Goal: Task Accomplishment & Management: Use online tool/utility

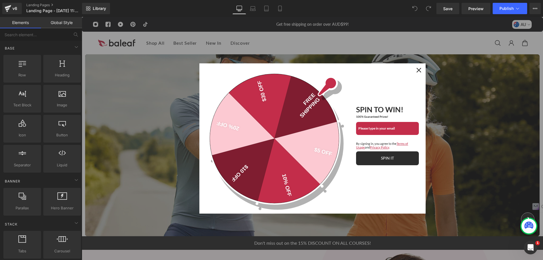
click at [414, 70] on div "Close" at bounding box center [418, 70] width 9 height 9
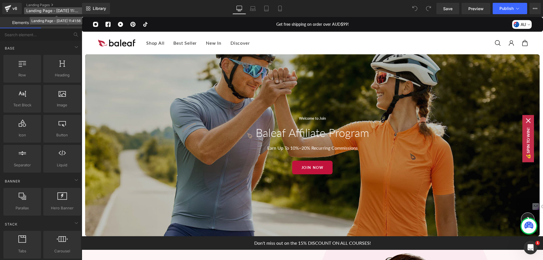
click at [61, 12] on span "Landing Page - Aug 19, 11:41:56" at bounding box center [53, 10] width 54 height 5
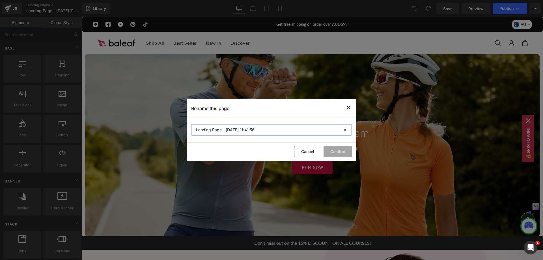
drag, startPoint x: 263, startPoint y: 130, endPoint x: 181, endPoint y: 132, distance: 82.6
click at [181, 132] on div "Rename this page Landing Page - Aug 19, 11:41:56 Cancel Confirm" at bounding box center [271, 130] width 543 height 260
paste input "affiliate"
click at [196, 132] on input "affiliate" at bounding box center [271, 129] width 161 height 11
type input "Affiliate"
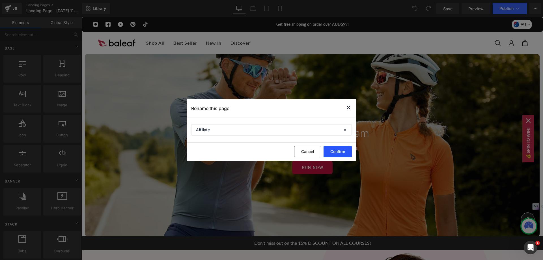
click at [335, 154] on button "Confirm" at bounding box center [338, 151] width 28 height 11
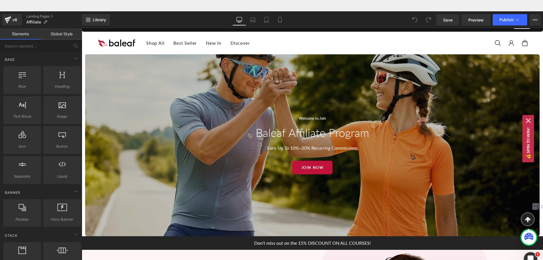
click at [178, 95] on div "Welcome to Join Baleaf Affiliate Program Earn Up To 10%~20% Recurring Commissio…" at bounding box center [312, 145] width 455 height 182
click at [452, 22] on span "Save" at bounding box center [447, 20] width 9 height 6
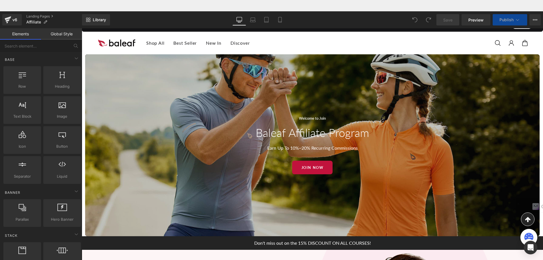
scroll to position [113, 0]
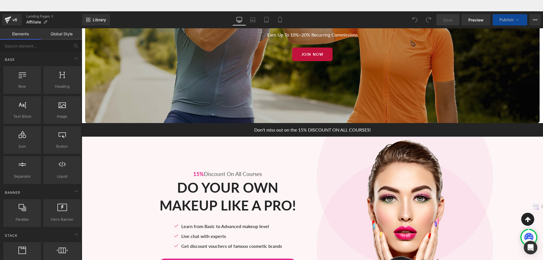
click at [116, 151] on div "15% Discount On All Courses Text Block Do Your Own Makeup Like A Pro! Heading R…" at bounding box center [312, 222] width 461 height 170
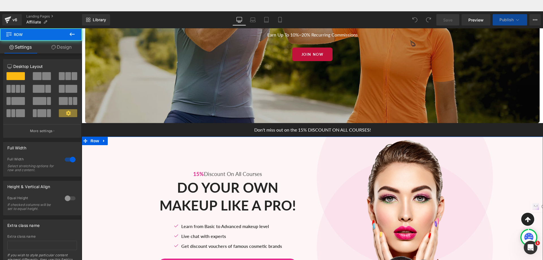
scroll to position [0, 0]
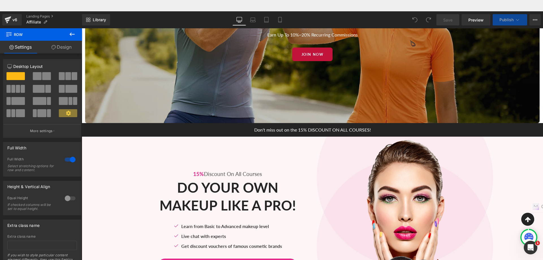
click at [198, 110] on div "Welcome to Join Baleaf Affiliate Program Earn Up To 10%~20% Recurring Commissio…" at bounding box center [312, 32] width 455 height 182
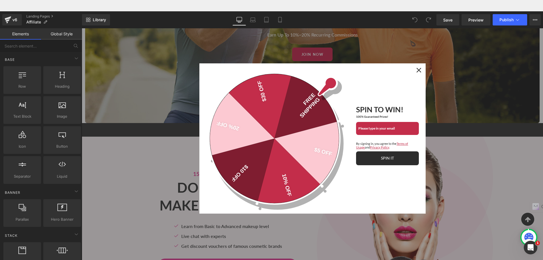
click at [421, 69] on div "Close" at bounding box center [418, 70] width 9 height 9
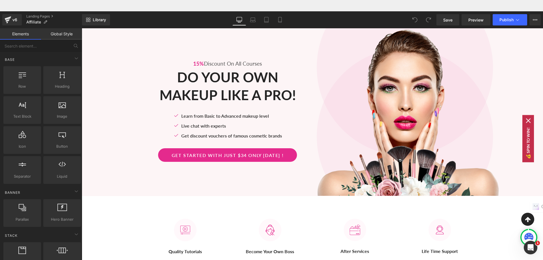
scroll to position [226, 0]
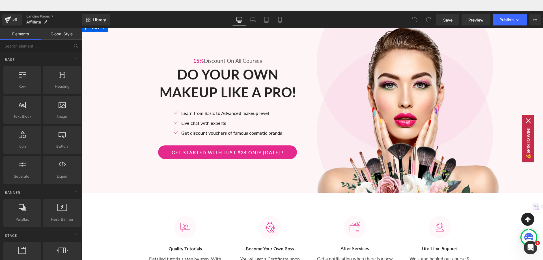
click at [184, 61] on div "15% Discount On All Courses Text Block" at bounding box center [227, 60] width 161 height 7
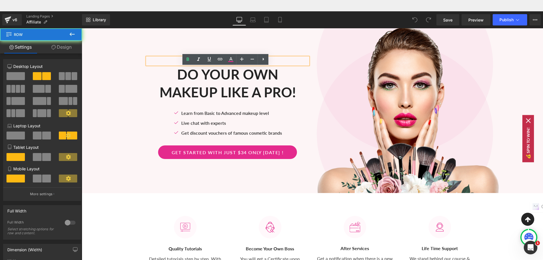
click at [150, 38] on div "15% Discount On All Courses Text Block Do Your Own Makeup Like A Pro! Heading R…" at bounding box center [217, 108] width 191 height 170
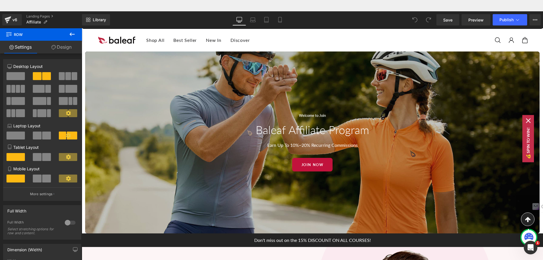
scroll to position [0, 0]
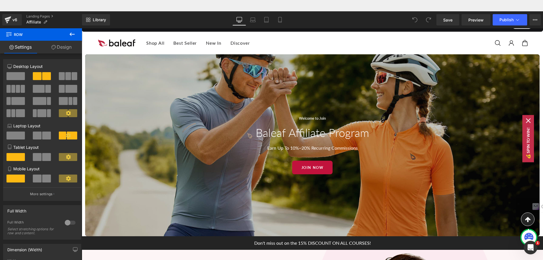
click at [162, 112] on div "Welcome to Join Baleaf Affiliate Program Earn Up To 10%~20% Recurring Commissio…" at bounding box center [312, 145] width 455 height 182
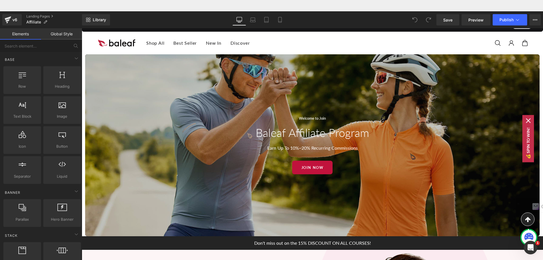
click at [161, 112] on div "Welcome to Join Baleaf Affiliate Program Earn Up To 10%~20% Recurring Commissio…" at bounding box center [312, 145] width 455 height 182
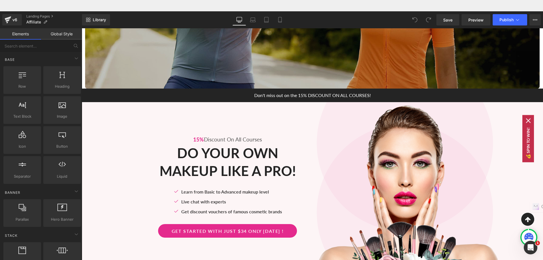
scroll to position [226, 0]
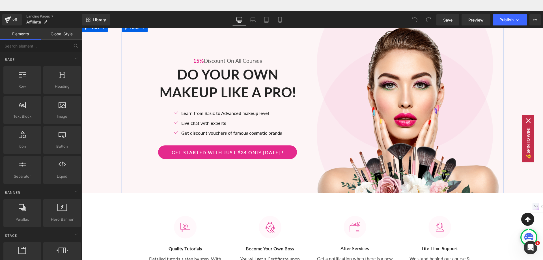
click at [128, 53] on div "15% Discount On All Courses Text Block Do Your Own Makeup Like A Pro! Heading R…" at bounding box center [217, 108] width 191 height 170
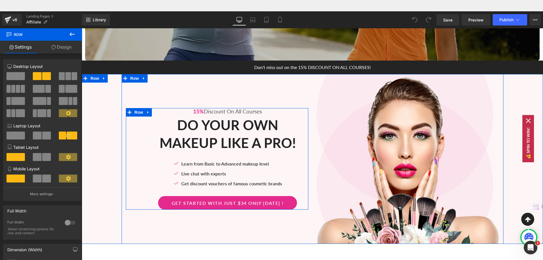
scroll to position [170, 0]
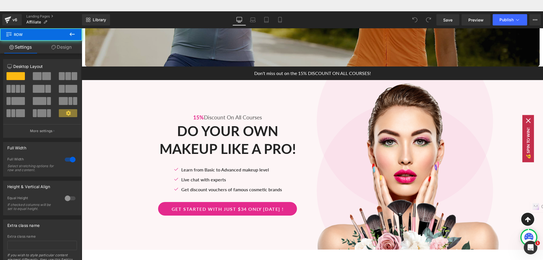
click at [102, 99] on div "15% Discount On All Courses Text Block Do Your Own Makeup Like A Pro! Heading R…" at bounding box center [312, 165] width 461 height 170
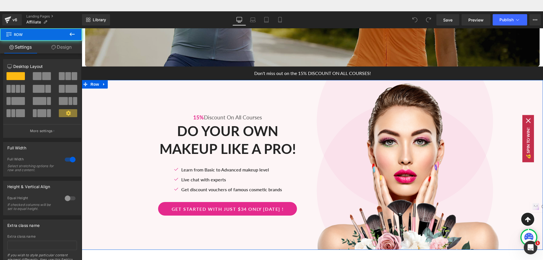
click at [17, 47] on link "Settings" at bounding box center [20, 47] width 41 height 13
click at [19, 77] on span at bounding box center [16, 76] width 18 height 8
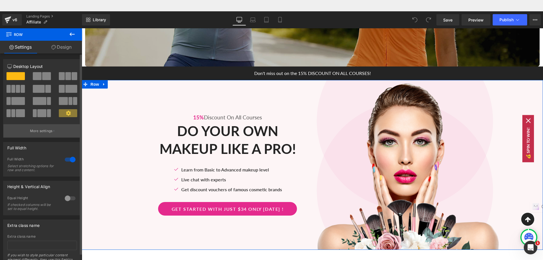
click at [48, 133] on p "More settings" at bounding box center [41, 130] width 23 height 5
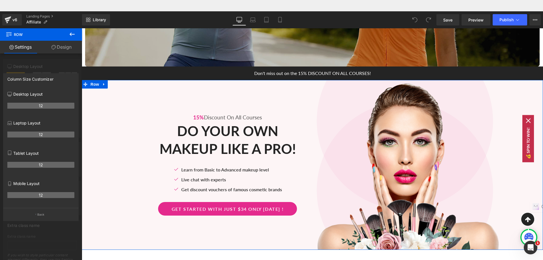
click at [31, 49] on link "Settings" at bounding box center [20, 47] width 41 height 13
click at [43, 219] on button "Back" at bounding box center [41, 214] width 76 height 13
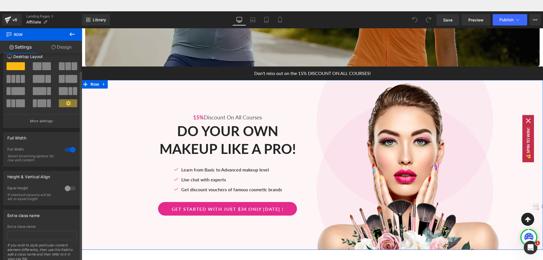
scroll to position [20, 0]
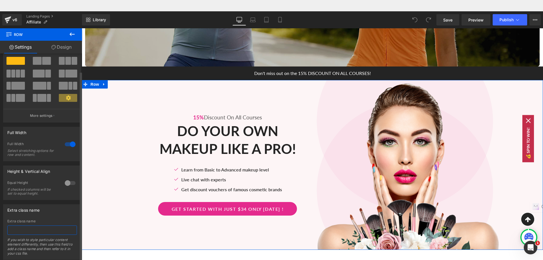
click at [47, 229] on input "text" at bounding box center [42, 229] width 70 height 9
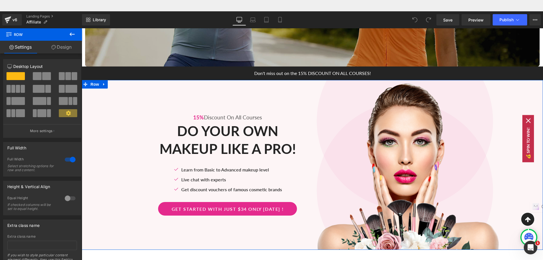
click at [64, 51] on link "Design" at bounding box center [61, 47] width 41 height 13
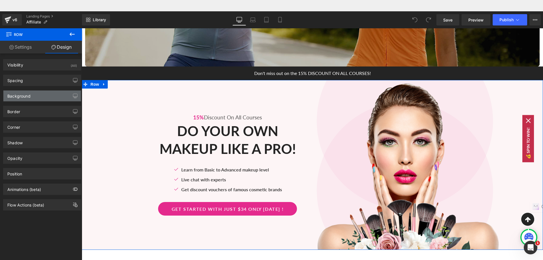
click at [55, 98] on div "Background" at bounding box center [41, 96] width 77 height 11
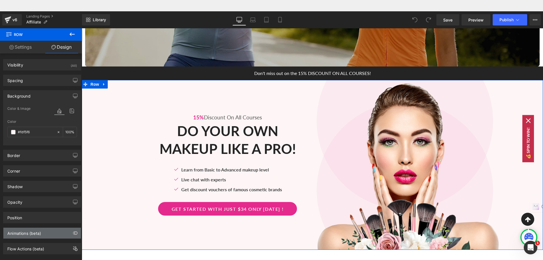
click at [49, 234] on div "Animations (beta)" at bounding box center [41, 233] width 77 height 11
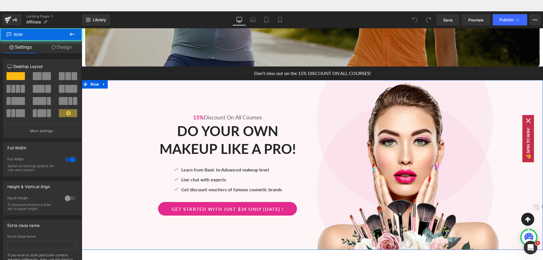
click at [119, 139] on div "15% Discount On All Courses Text Block Do Your Own Makeup Like A Pro! Heading R…" at bounding box center [312, 165] width 461 height 170
click at [509, 96] on div "15% Discount On All Courses Text Block Do Your Own Makeup Like A Pro! Heading R…" at bounding box center [312, 165] width 461 height 170
click at [103, 95] on div "15% Discount On All Courses Text Block Do Your Own Makeup Like A Pro! Heading R…" at bounding box center [312, 165] width 461 height 170
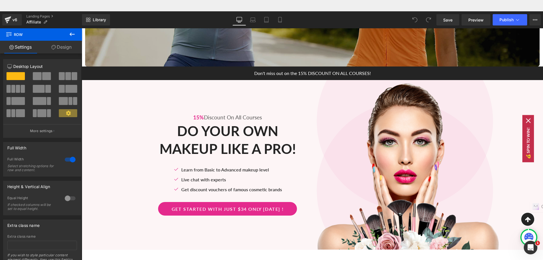
click at [70, 35] on icon at bounding box center [72, 34] width 5 height 3
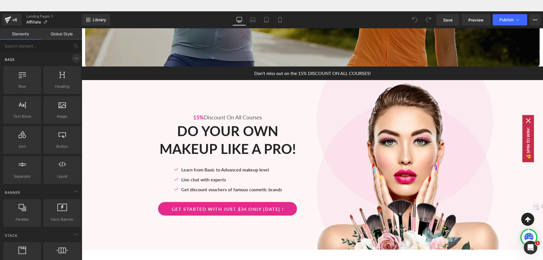
click at [74, 59] on icon at bounding box center [76, 58] width 7 height 7
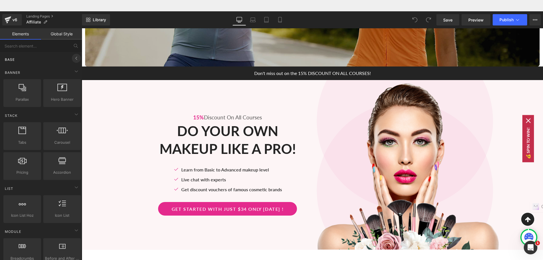
click at [74, 59] on icon at bounding box center [76, 58] width 7 height 7
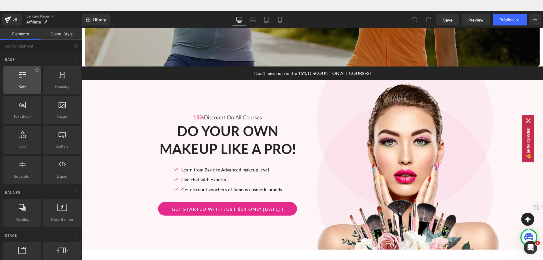
click at [22, 76] on icon at bounding box center [22, 74] width 7 height 7
click at [27, 74] on div at bounding box center [22, 77] width 34 height 13
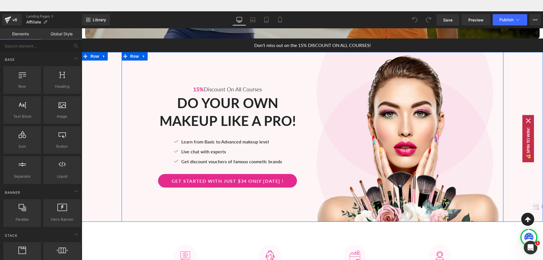
scroll to position [198, 0]
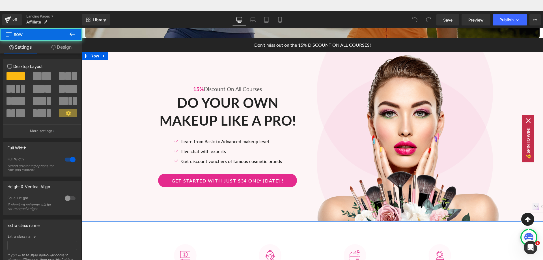
click at [114, 67] on div "15% Discount On All Courses Text Block Do Your Own Makeup Like A Pro! Heading R…" at bounding box center [312, 137] width 461 height 170
click at [66, 115] on icon at bounding box center [68, 113] width 5 height 5
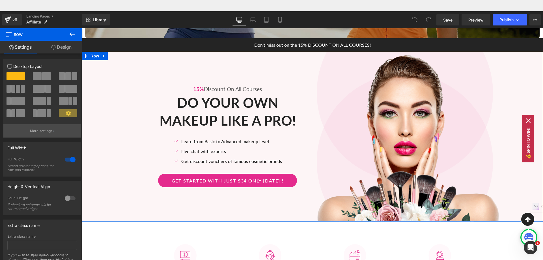
scroll to position [20, 0]
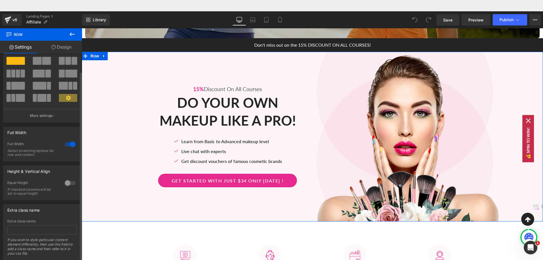
click at [68, 140] on div at bounding box center [70, 144] width 14 height 9
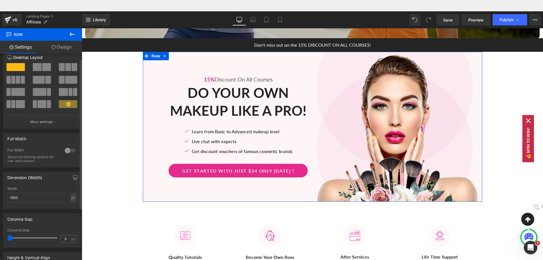
scroll to position [0, 0]
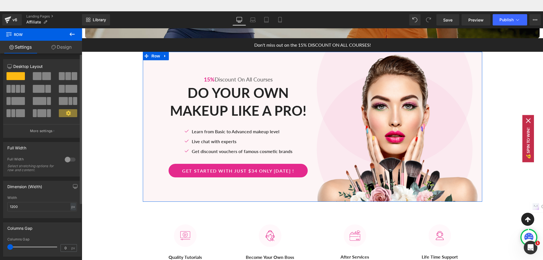
click at [67, 158] on div at bounding box center [70, 159] width 14 height 9
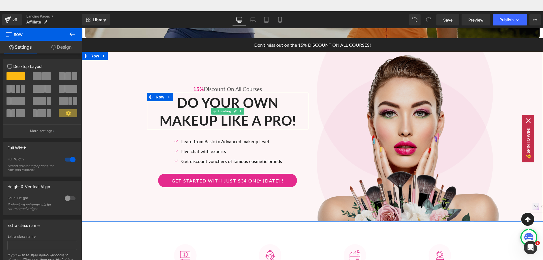
click at [412, 123] on img at bounding box center [408, 137] width 182 height 170
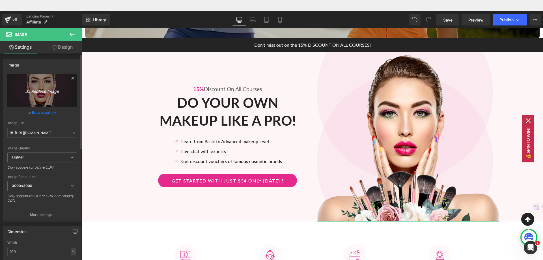
click at [45, 91] on icon "Replace Image" at bounding box center [42, 90] width 45 height 7
type input "C:\fakepath\10041.jpg"
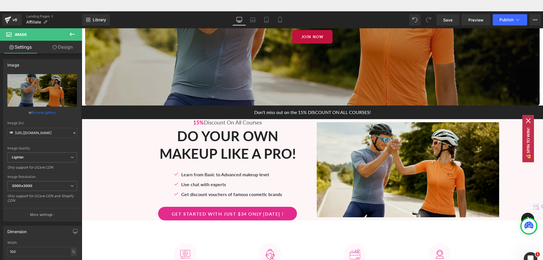
scroll to position [141, 0]
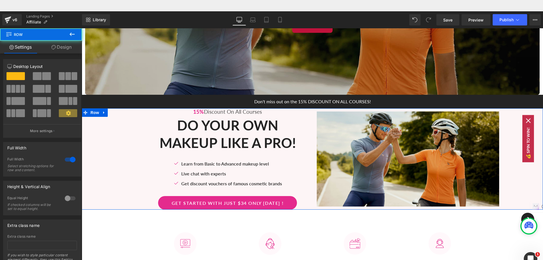
click at [100, 125] on div "15% Discount On All Courses Text Block Do Your Own Makeup Like A Pro! Heading R…" at bounding box center [312, 159] width 461 height 102
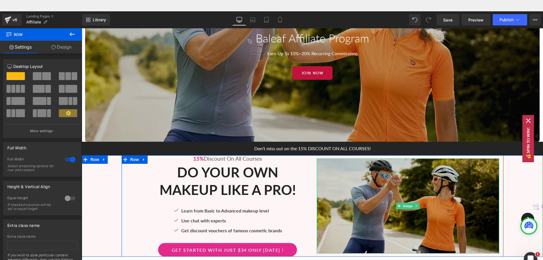
scroll to position [85, 0]
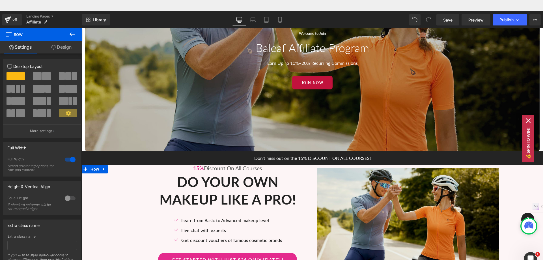
click at [97, 181] on div "15% Discount On All Courses Text Block Do Your Own Makeup Like A Pro! Heading R…" at bounding box center [312, 216] width 461 height 102
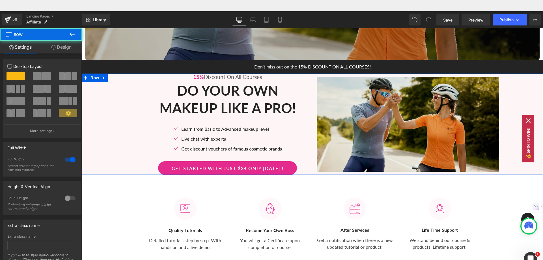
scroll to position [198, 0]
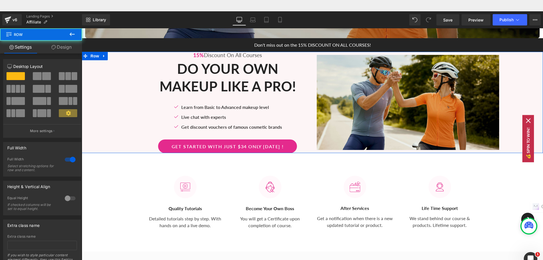
click at [104, 86] on div "15% Discount On All Courses Text Block Do Your Own Makeup Like A Pro! Heading R…" at bounding box center [312, 103] width 461 height 102
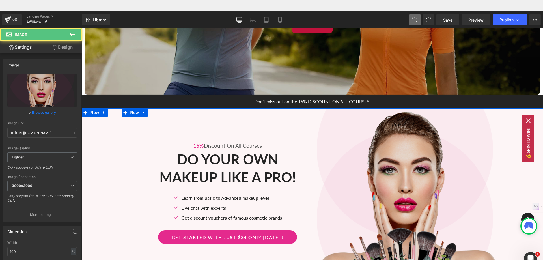
click at [389, 175] on img at bounding box center [408, 193] width 182 height 170
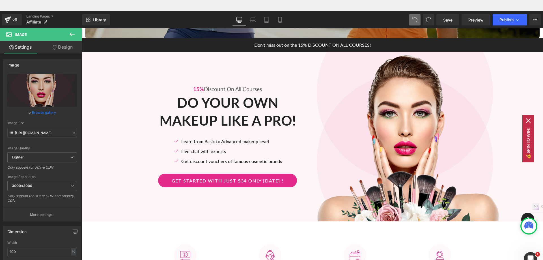
click at [73, 36] on icon at bounding box center [72, 34] width 7 height 7
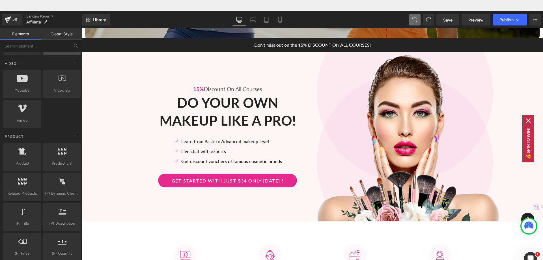
scroll to position [424, 0]
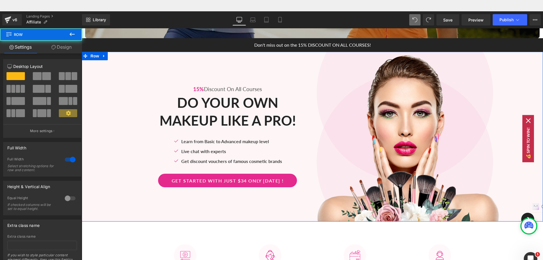
click at [113, 55] on div "15% Discount On All Courses Text Block Do Your Own Makeup Like A Pro! Heading R…" at bounding box center [312, 137] width 461 height 170
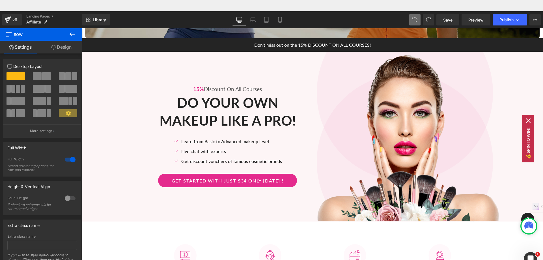
click at [8, 35] on icon at bounding box center [8, 33] width 5 height 5
click at [70, 33] on icon at bounding box center [72, 34] width 7 height 7
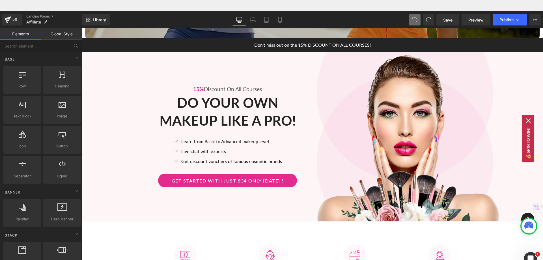
scroll to position [0, 0]
click at [30, 86] on span "Row" at bounding box center [22, 86] width 34 height 6
click at [23, 76] on icon at bounding box center [22, 74] width 7 height 7
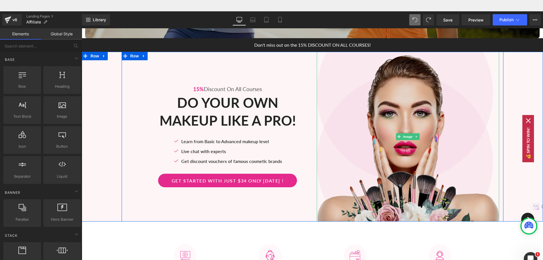
click at [358, 123] on img at bounding box center [408, 137] width 182 height 170
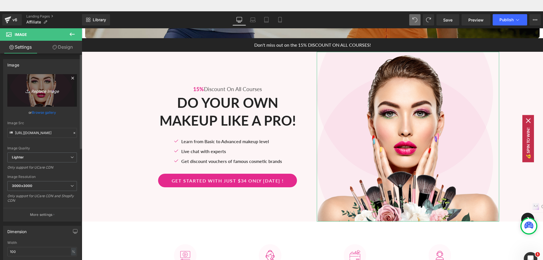
click at [46, 92] on icon "Replace Image" at bounding box center [42, 90] width 45 height 7
type input "C:\fakepath\10030.jpg"
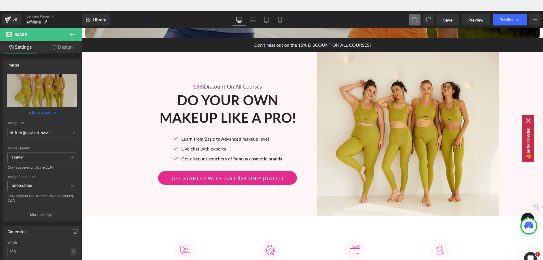
click at [246, 73] on div "Google index I n/a SEMrush backlinks L 0 SEMrush subdomain backlinks LD 252 Bin…" at bounding box center [206, 97] width 412 height 48
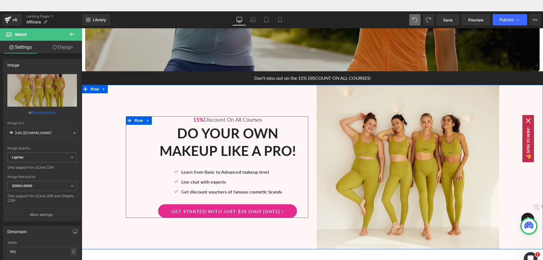
scroll to position [170, 0]
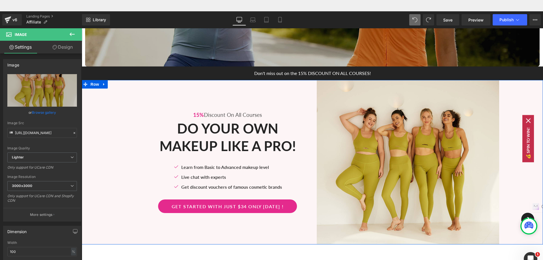
click at [108, 91] on div "15% Discount On All Courses Text Block Do Your Own Makeup Like A Pro! Heading R…" at bounding box center [312, 162] width 461 height 164
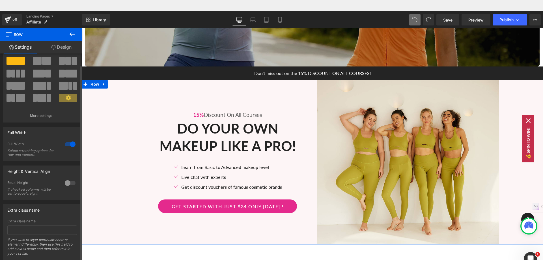
scroll to position [0, 0]
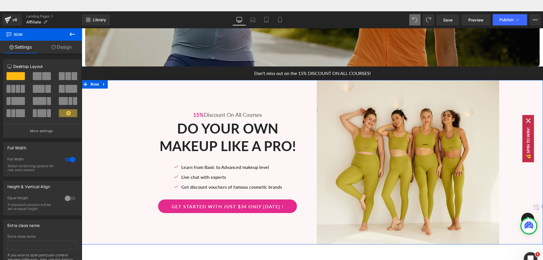
click at [69, 50] on link "Design" at bounding box center [61, 47] width 41 height 13
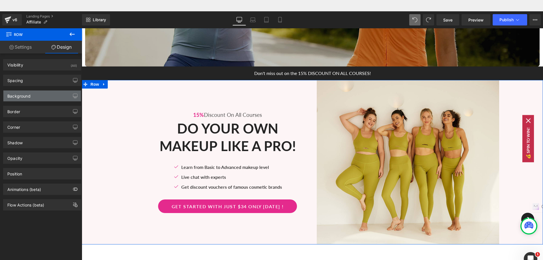
click at [46, 97] on div "Background" at bounding box center [41, 96] width 77 height 11
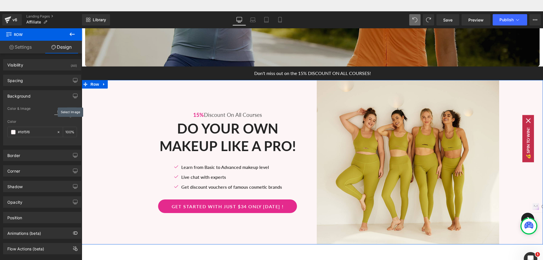
click at [71, 112] on icon at bounding box center [72, 110] width 10 height 7
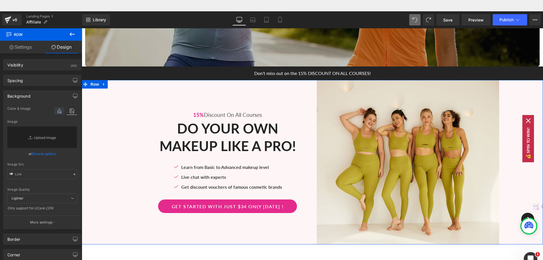
click at [59, 112] on icon at bounding box center [59, 110] width 10 height 7
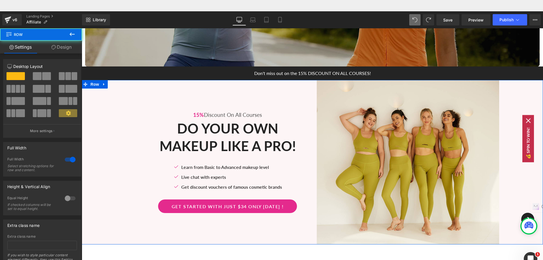
click at [106, 106] on div "15% Discount On All Courses Text Block Do Your Own Makeup Like A Pro! Heading R…" at bounding box center [312, 162] width 461 height 164
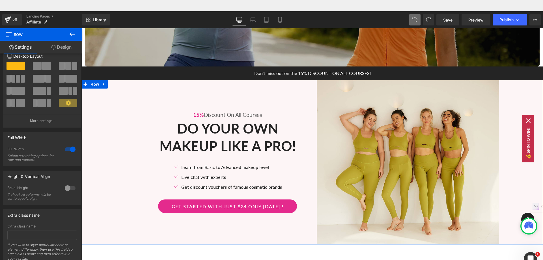
scroll to position [20, 0]
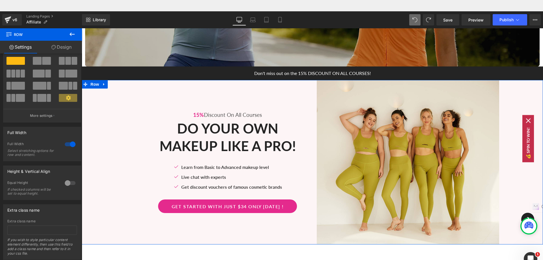
drag, startPoint x: 63, startPoint y: 48, endPoint x: 52, endPoint y: 125, distance: 78.6
click at [63, 47] on link "Design" at bounding box center [61, 47] width 41 height 13
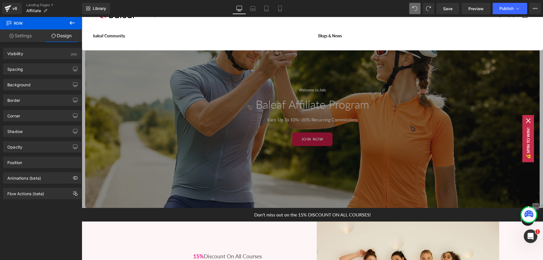
scroll to position [0, 0]
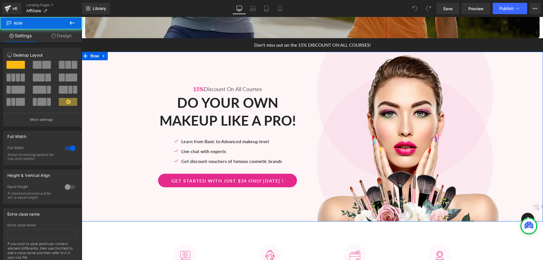
click at [102, 59] on div "15% Discount On All Courses Text Block Do Your Own Makeup Like A Pro! Heading R…" at bounding box center [312, 137] width 461 height 170
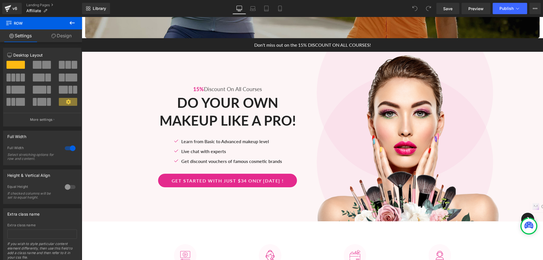
click at [71, 23] on icon at bounding box center [72, 22] width 5 height 3
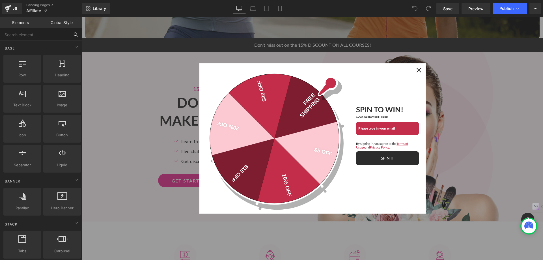
click at [44, 35] on input "text" at bounding box center [35, 34] width 70 height 12
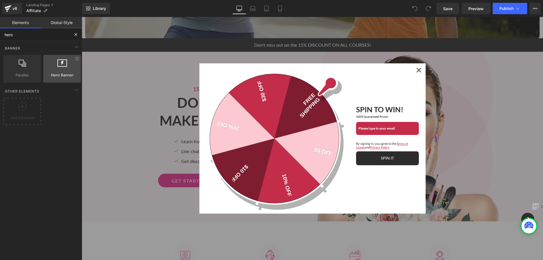
click at [54, 65] on div at bounding box center [62, 65] width 34 height 13
click at [64, 68] on div at bounding box center [62, 65] width 34 height 13
type input "hero"
click at [417, 68] on icon "close icon" at bounding box center [419, 70] width 5 height 5
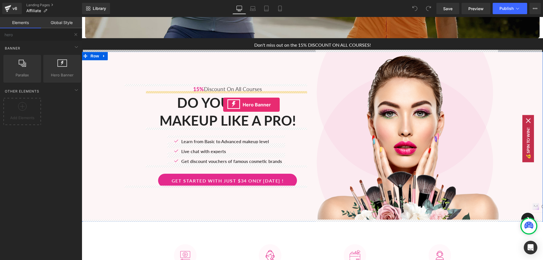
drag, startPoint x: 137, startPoint y: 86, endPoint x: 223, endPoint y: 105, distance: 88.3
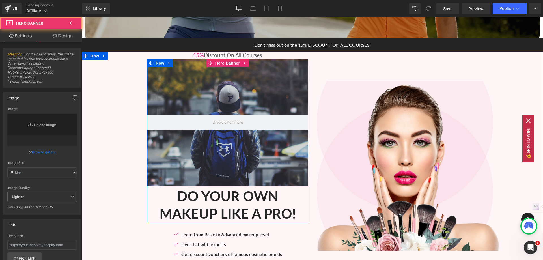
type input "[URL][DOMAIN_NAME]"
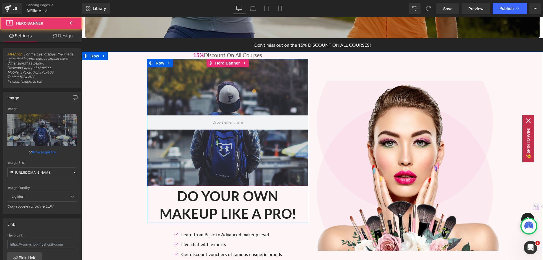
click at [270, 79] on div at bounding box center [227, 122] width 161 height 127
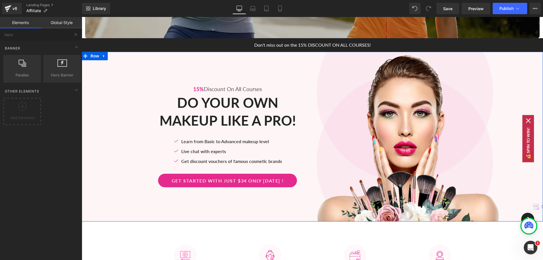
click at [108, 73] on div "15% Discount On All Courses Text Block Do Your Own Makeup Like A Pro! Heading R…" at bounding box center [312, 137] width 461 height 170
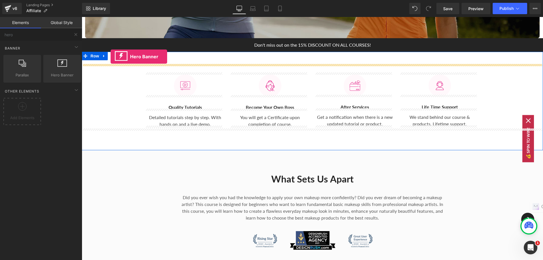
drag, startPoint x: 139, startPoint y: 89, endPoint x: 111, endPoint y: 57, distance: 43.1
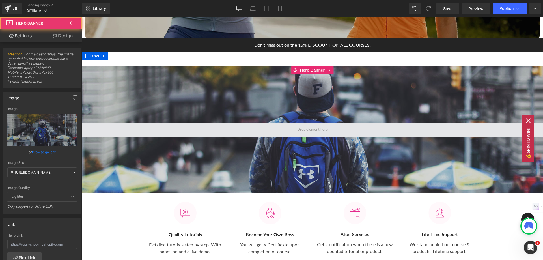
click at [193, 122] on span at bounding box center [312, 129] width 461 height 14
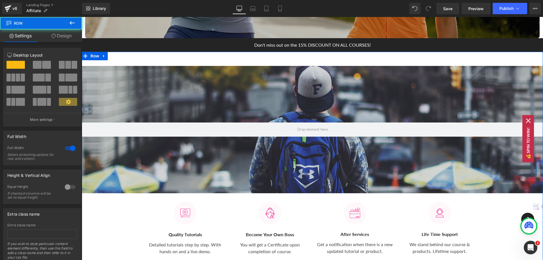
click at [149, 52] on div "Hero Banner 200px Image Quality Tutorials Heading Detailed tutorials step by st…" at bounding box center [312, 165] width 461 height 226
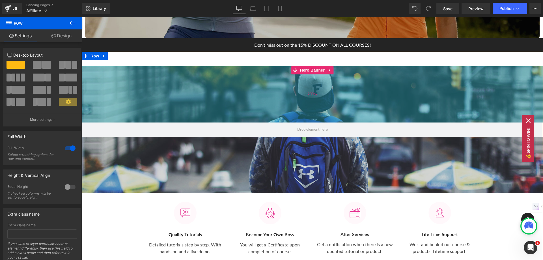
click at [152, 93] on div "200px" at bounding box center [312, 94] width 461 height 57
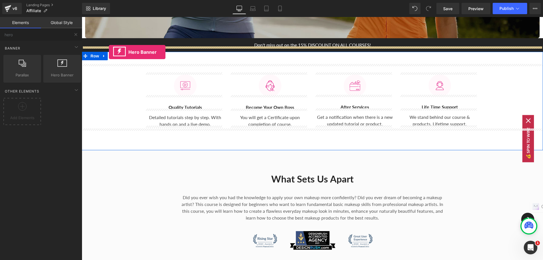
drag, startPoint x: 139, startPoint y: 84, endPoint x: 109, endPoint y: 52, distance: 44.0
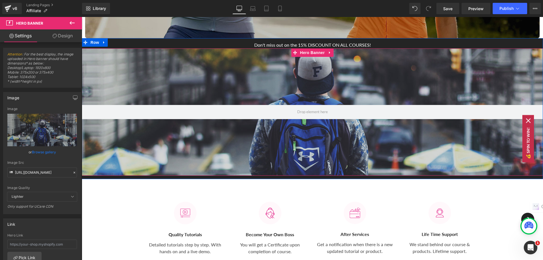
click at [346, 147] on div at bounding box center [312, 111] width 461 height 127
click at [195, 84] on div at bounding box center [312, 111] width 461 height 127
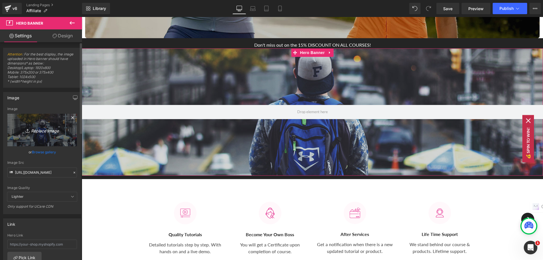
click at [36, 132] on icon "Replace Image" at bounding box center [42, 129] width 45 height 7
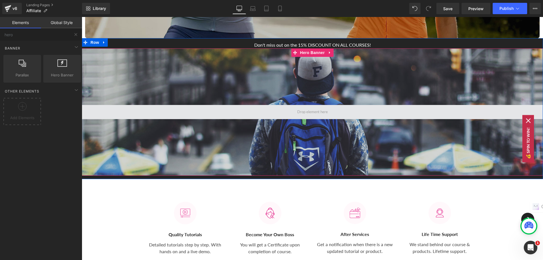
click at [323, 108] on span at bounding box center [312, 112] width 35 height 8
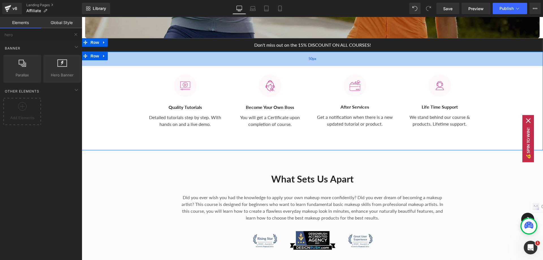
click at [301, 62] on div "50px" at bounding box center [312, 59] width 461 height 14
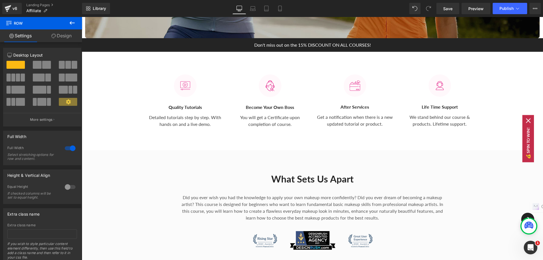
click at [72, 25] on icon at bounding box center [72, 23] width 7 height 7
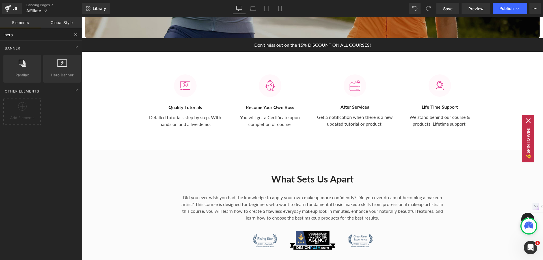
click at [42, 34] on input "hero" at bounding box center [35, 34] width 70 height 12
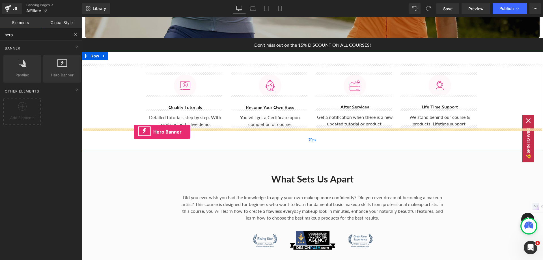
drag, startPoint x: 140, startPoint y: 85, endPoint x: 134, endPoint y: 132, distance: 47.1
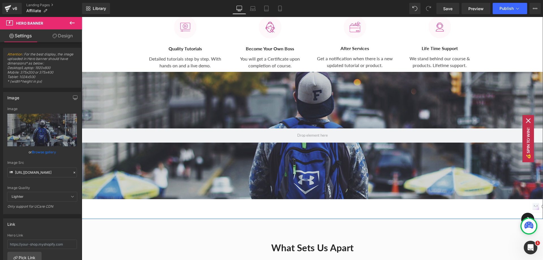
scroll to position [255, 0]
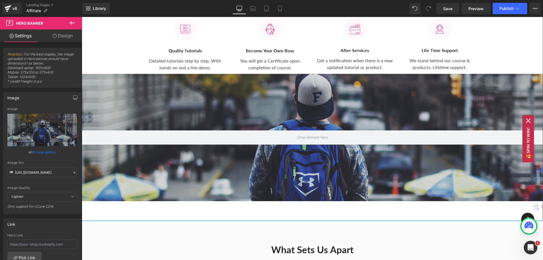
click at [331, 151] on div at bounding box center [312, 137] width 461 height 127
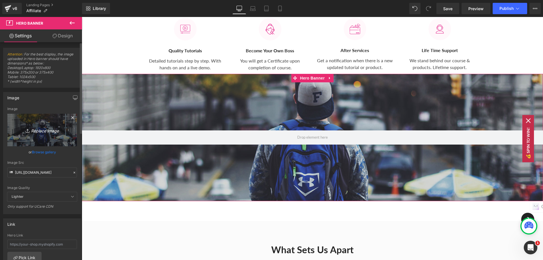
click at [39, 130] on icon "Replace Image" at bounding box center [42, 129] width 45 height 7
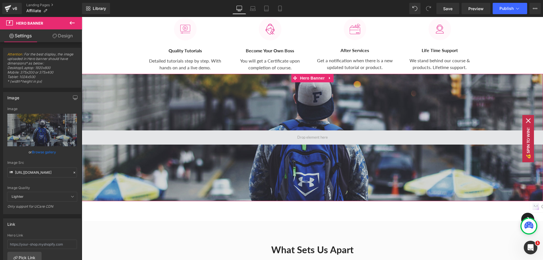
type input "C:\fakepath\10041.jpg"
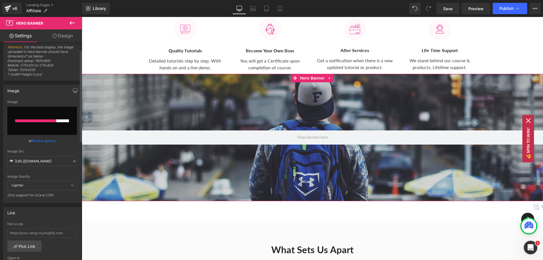
scroll to position [0, 0]
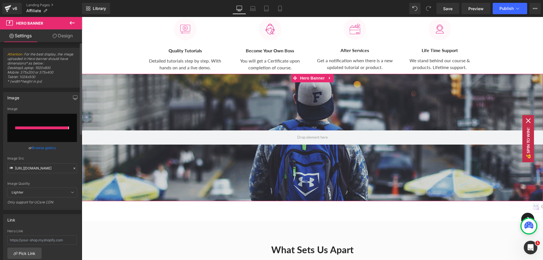
type input "[URL][DOMAIN_NAME]"
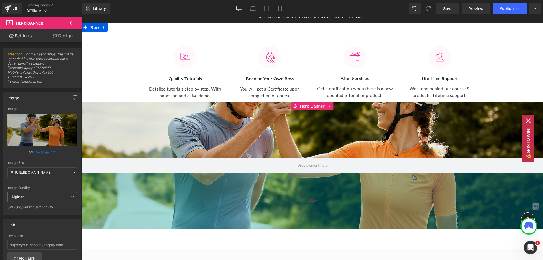
scroll to position [226, 0]
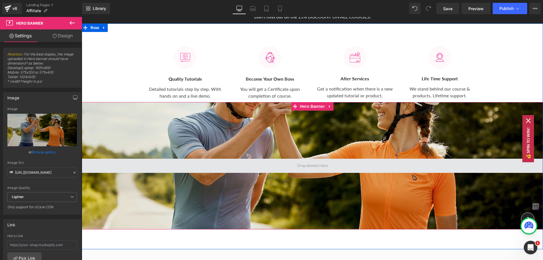
click at [312, 159] on span at bounding box center [312, 166] width 461 height 14
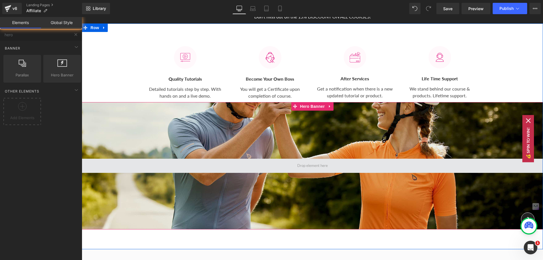
click at [311, 163] on span at bounding box center [312, 166] width 35 height 8
click at [320, 164] on span at bounding box center [312, 166] width 35 height 8
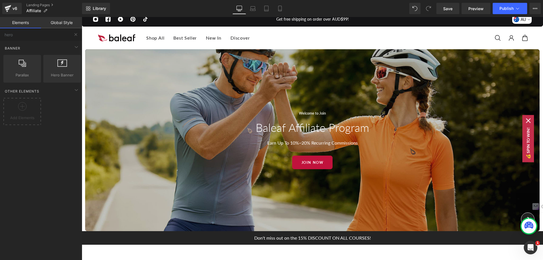
scroll to position [0, 0]
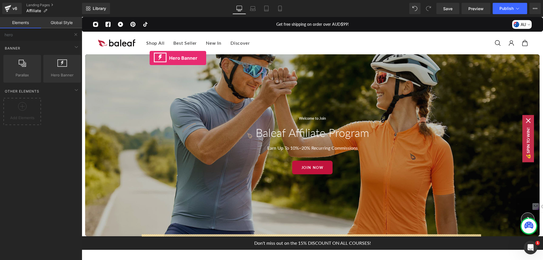
drag, startPoint x: 138, startPoint y: 81, endPoint x: 150, endPoint y: 58, distance: 25.9
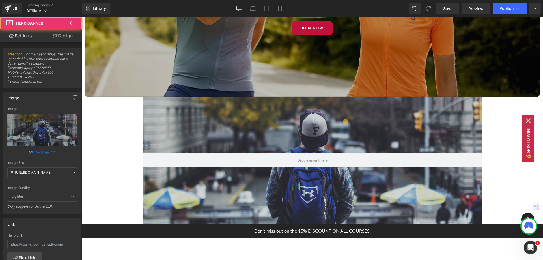
scroll to position [141, 0]
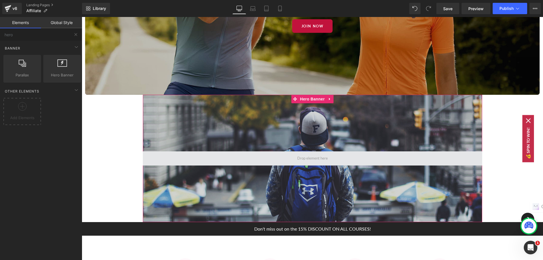
click at [304, 154] on span at bounding box center [312, 158] width 35 height 8
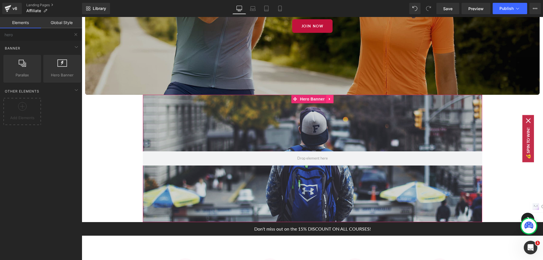
click at [328, 98] on icon at bounding box center [330, 99] width 4 height 4
click at [312, 117] on div at bounding box center [312, 158] width 339 height 127
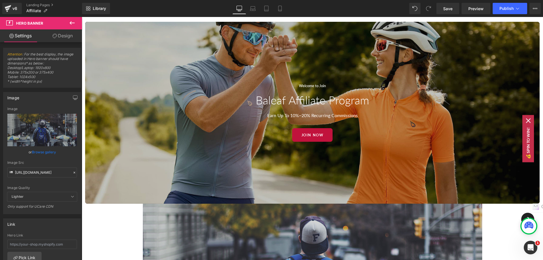
scroll to position [0, 0]
